Goal: Check status: Check status

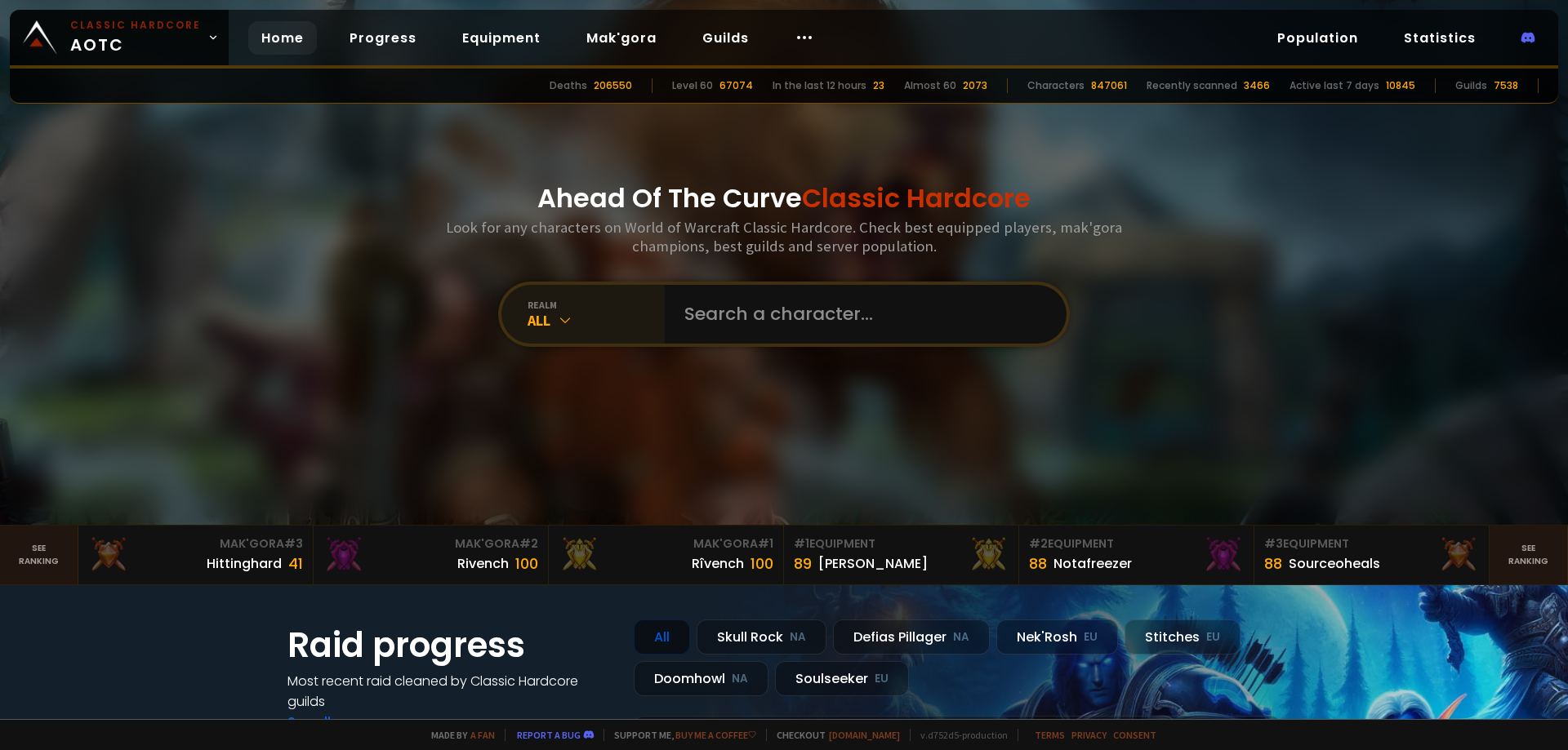
click at [596, 330] on div "realm All" at bounding box center [583, 314] width 163 height 59
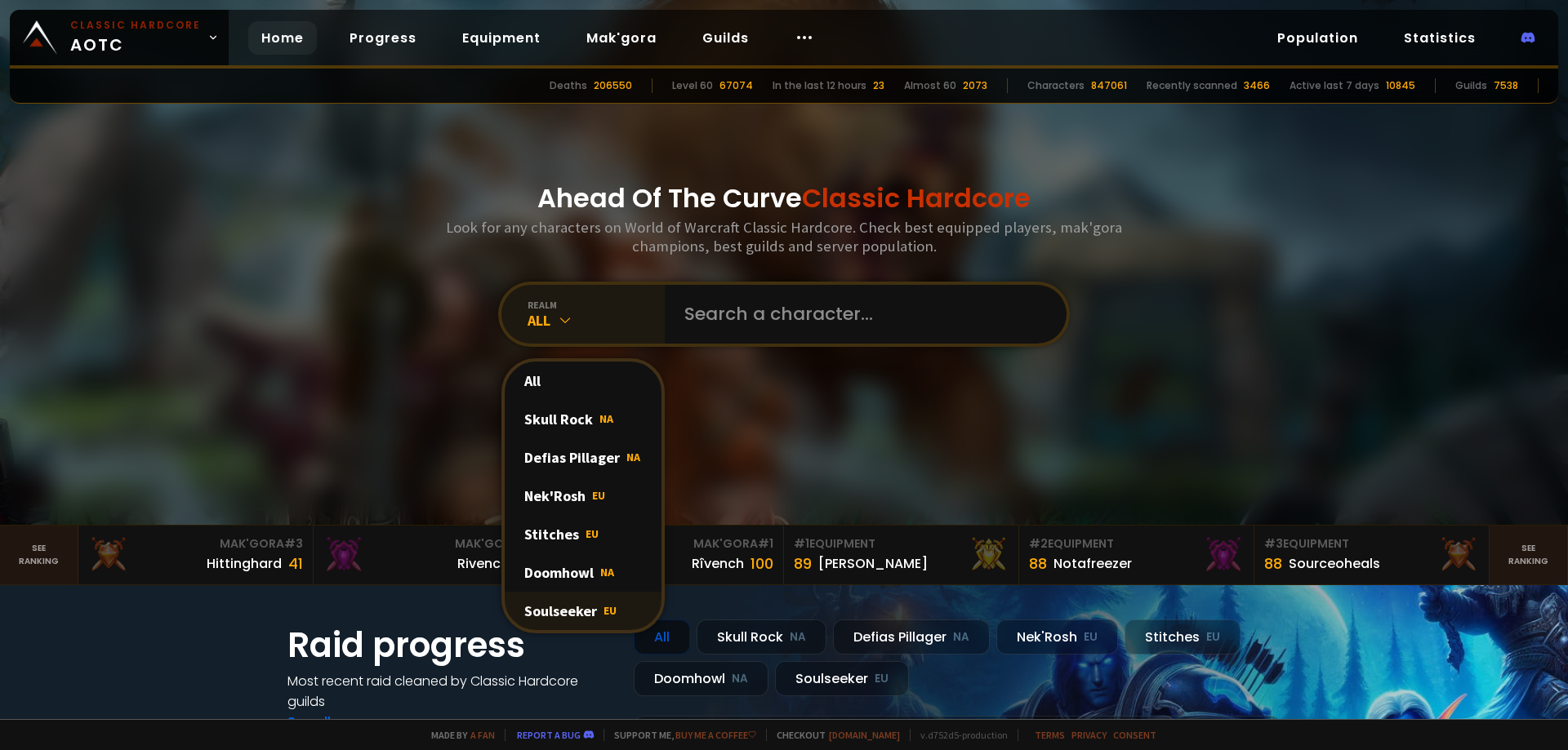
click at [578, 613] on div "Soulseeker EU" at bounding box center [583, 611] width 157 height 39
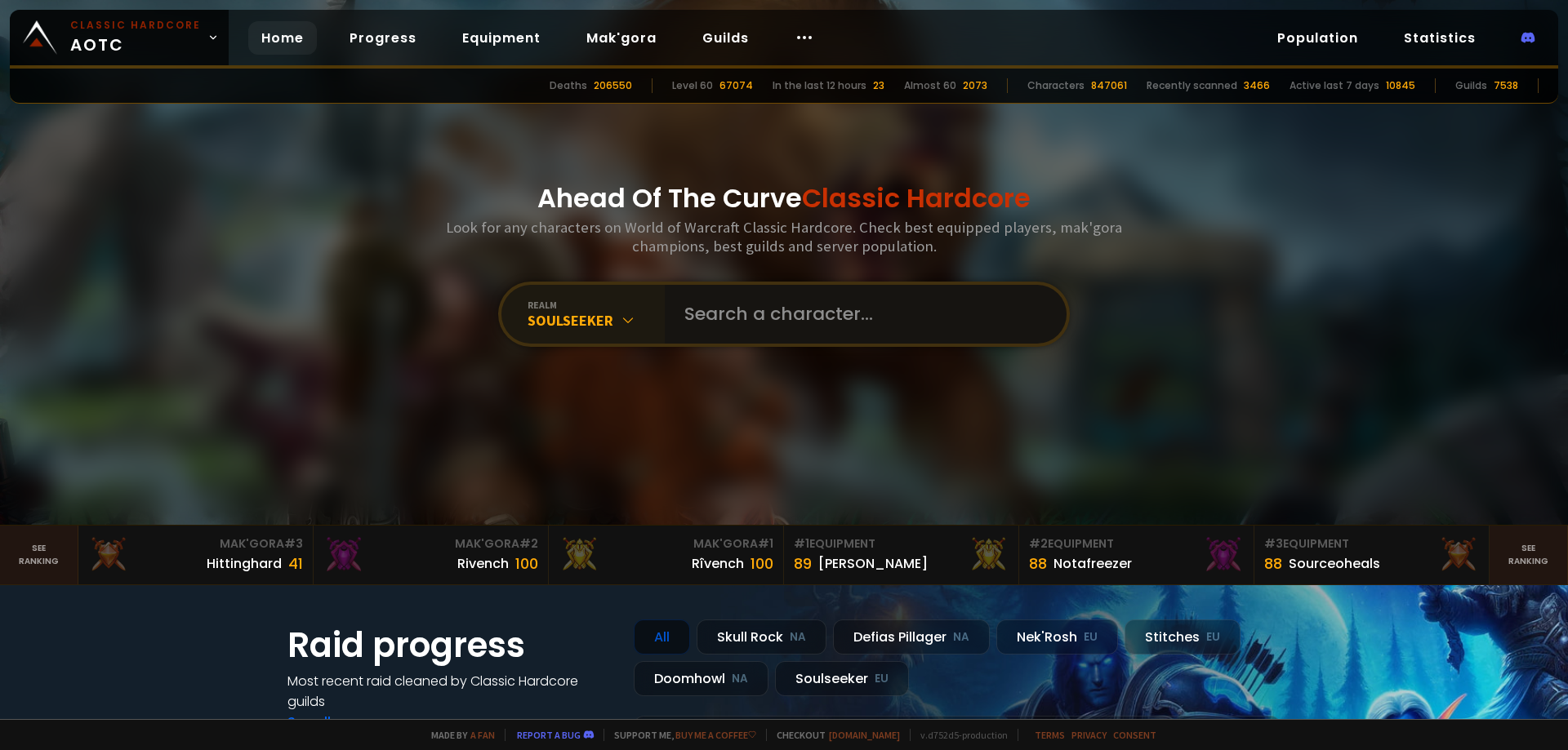
click at [763, 318] on input "text" at bounding box center [861, 314] width 372 height 59
type input "cuke"
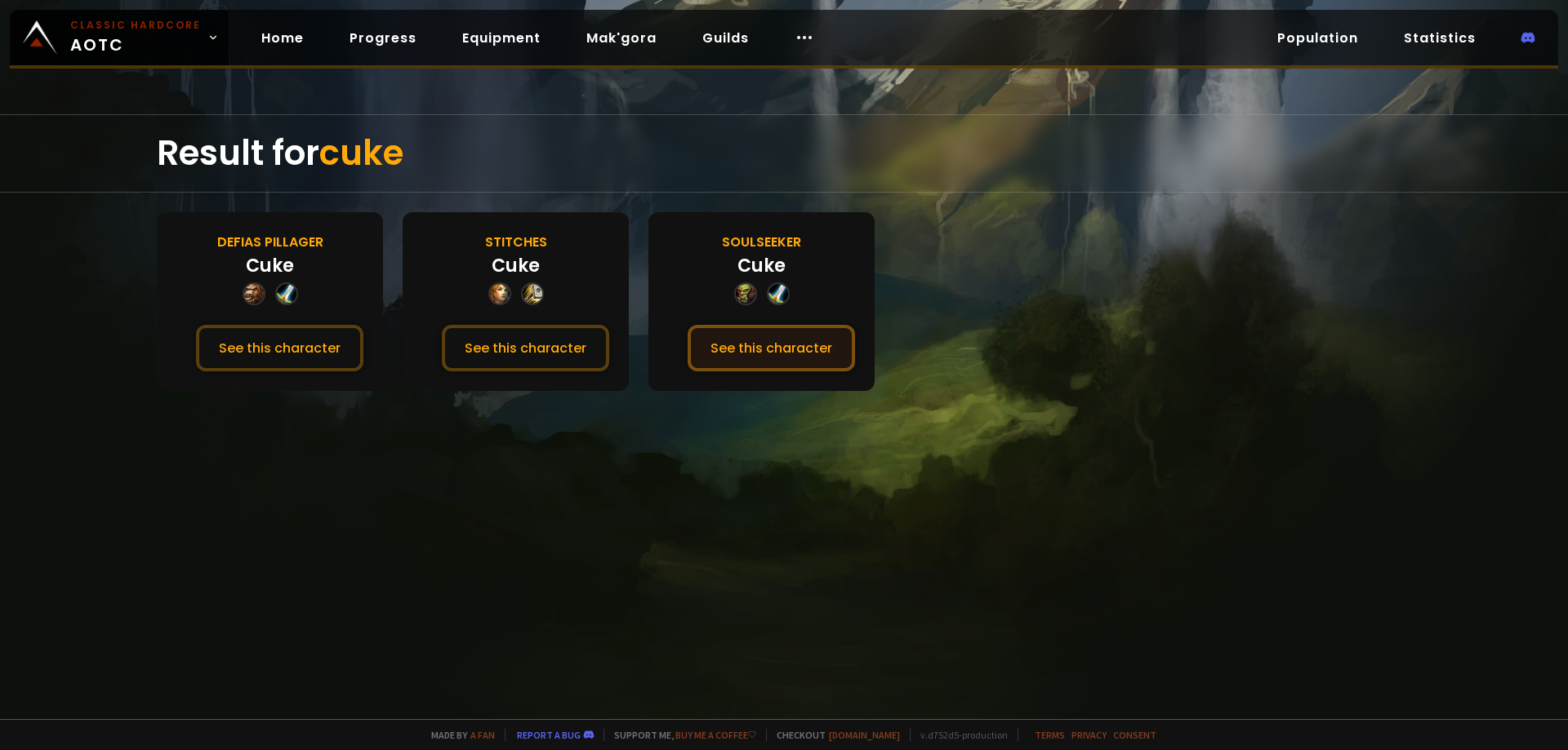
click at [798, 351] on button "See this character" at bounding box center [772, 348] width 168 height 47
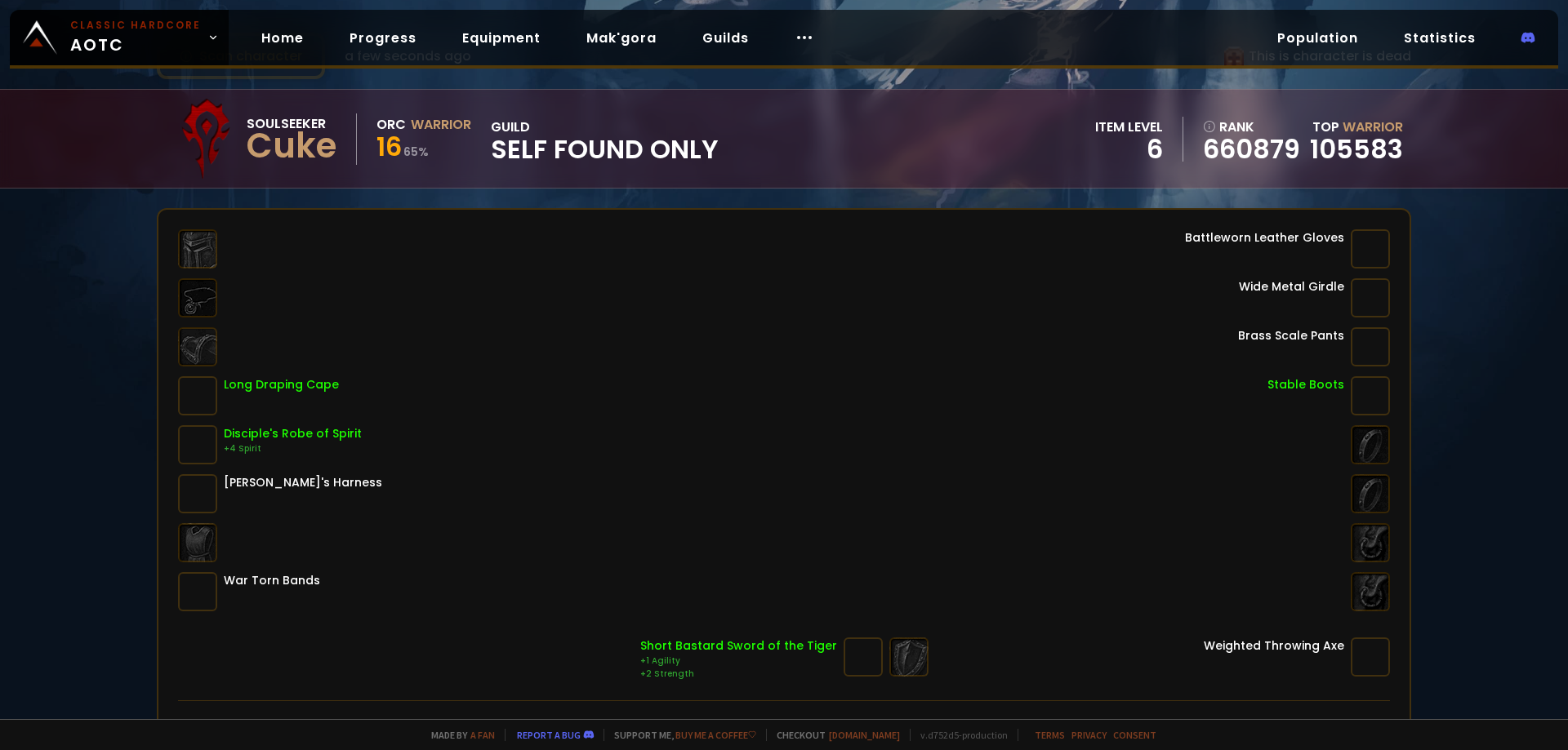
scroll to position [163, 0]
